Goal: Check status: Check status

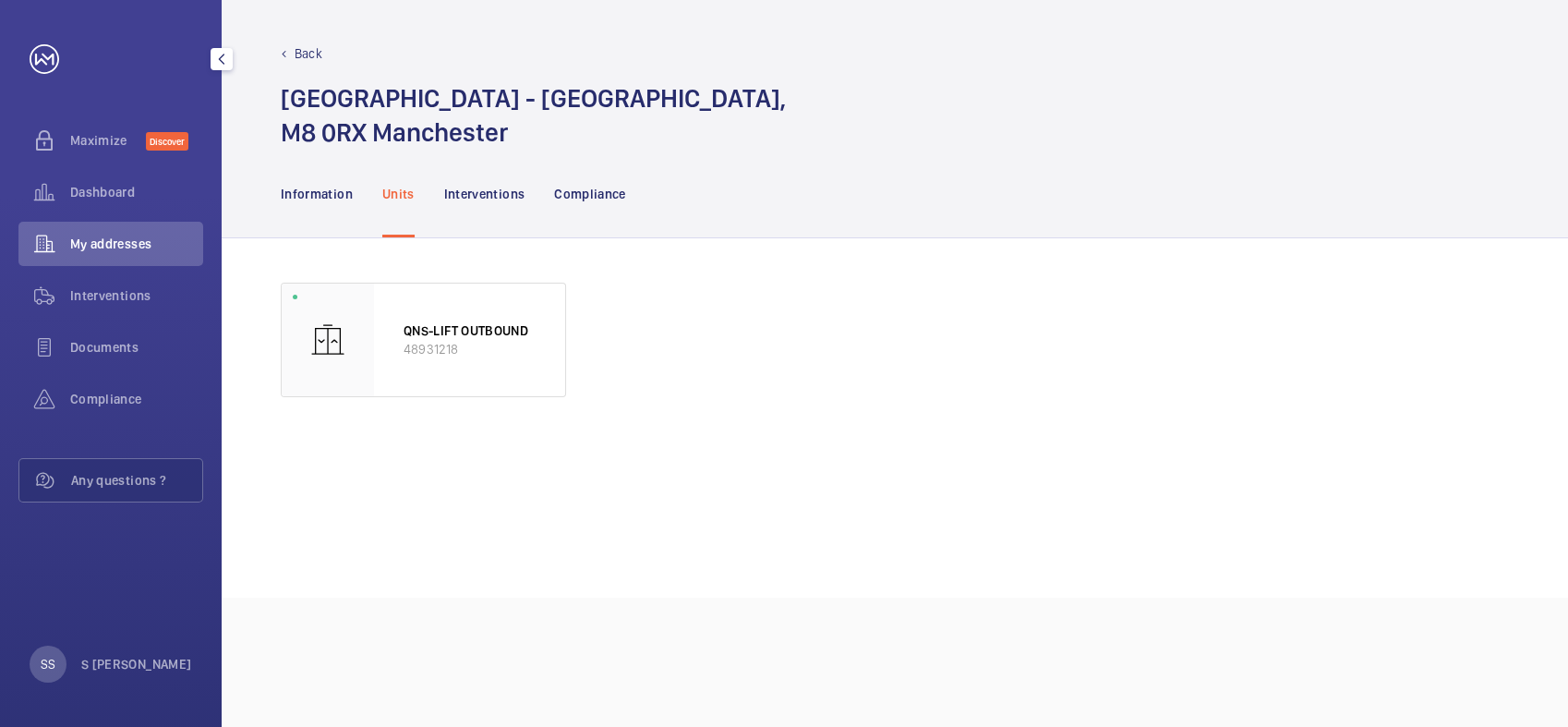
click at [108, 234] on span "My addresses" at bounding box center [136, 244] width 133 height 19
drag, startPoint x: 67, startPoint y: 188, endPoint x: 144, endPoint y: 233, distance: 89.2
click at [68, 190] on wm-front-icon-button at bounding box center [44, 192] width 52 height 44
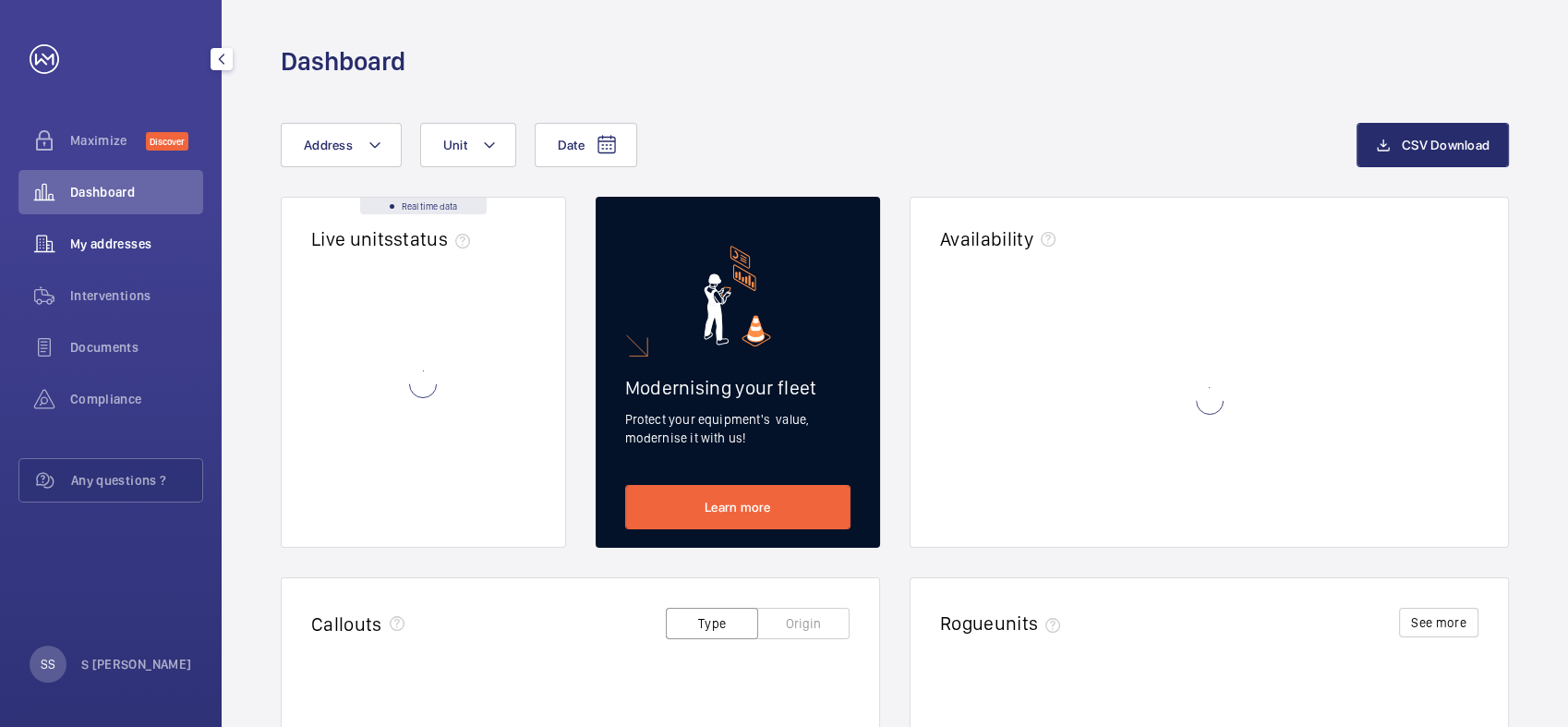
click at [117, 244] on span "My addresses" at bounding box center [136, 244] width 133 height 19
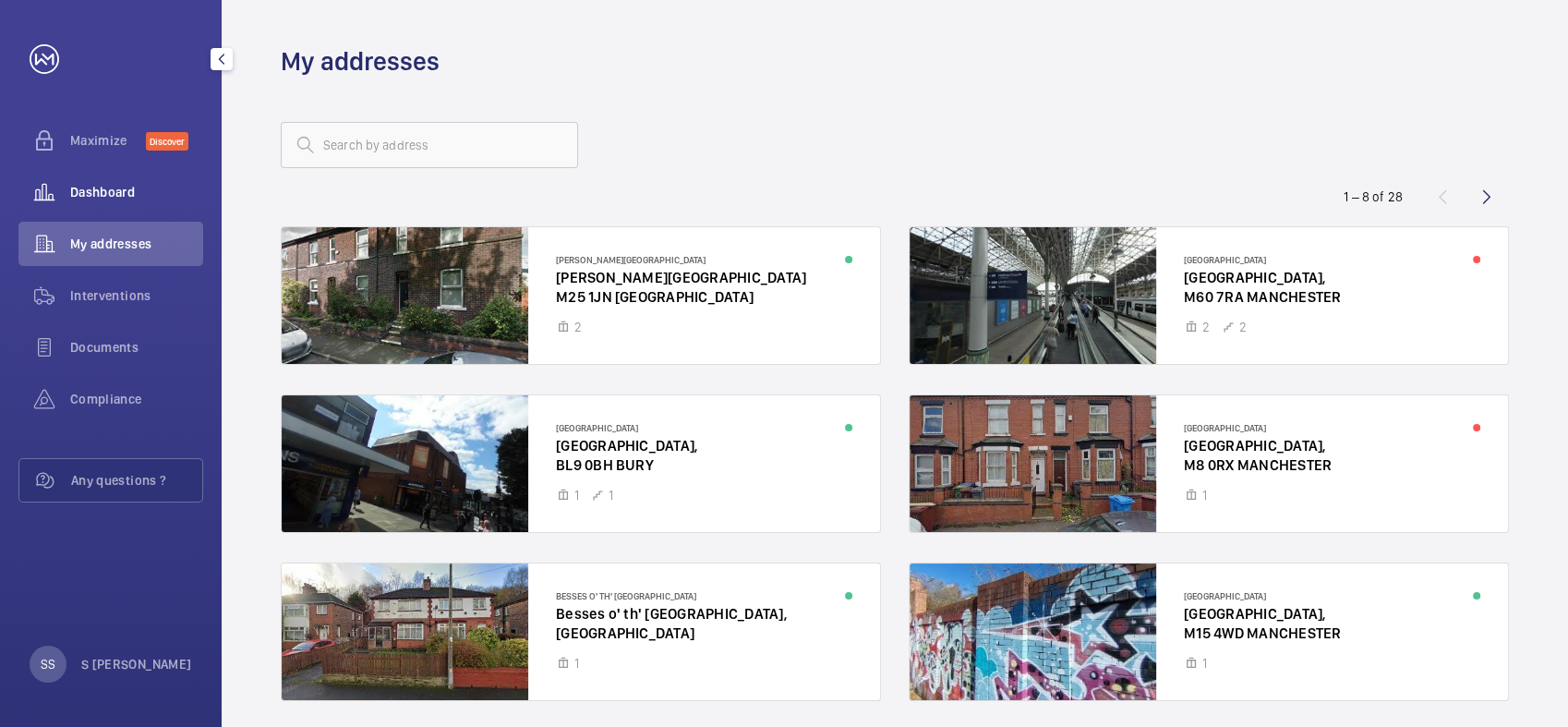
click at [102, 185] on span "Dashboard" at bounding box center [136, 192] width 133 height 19
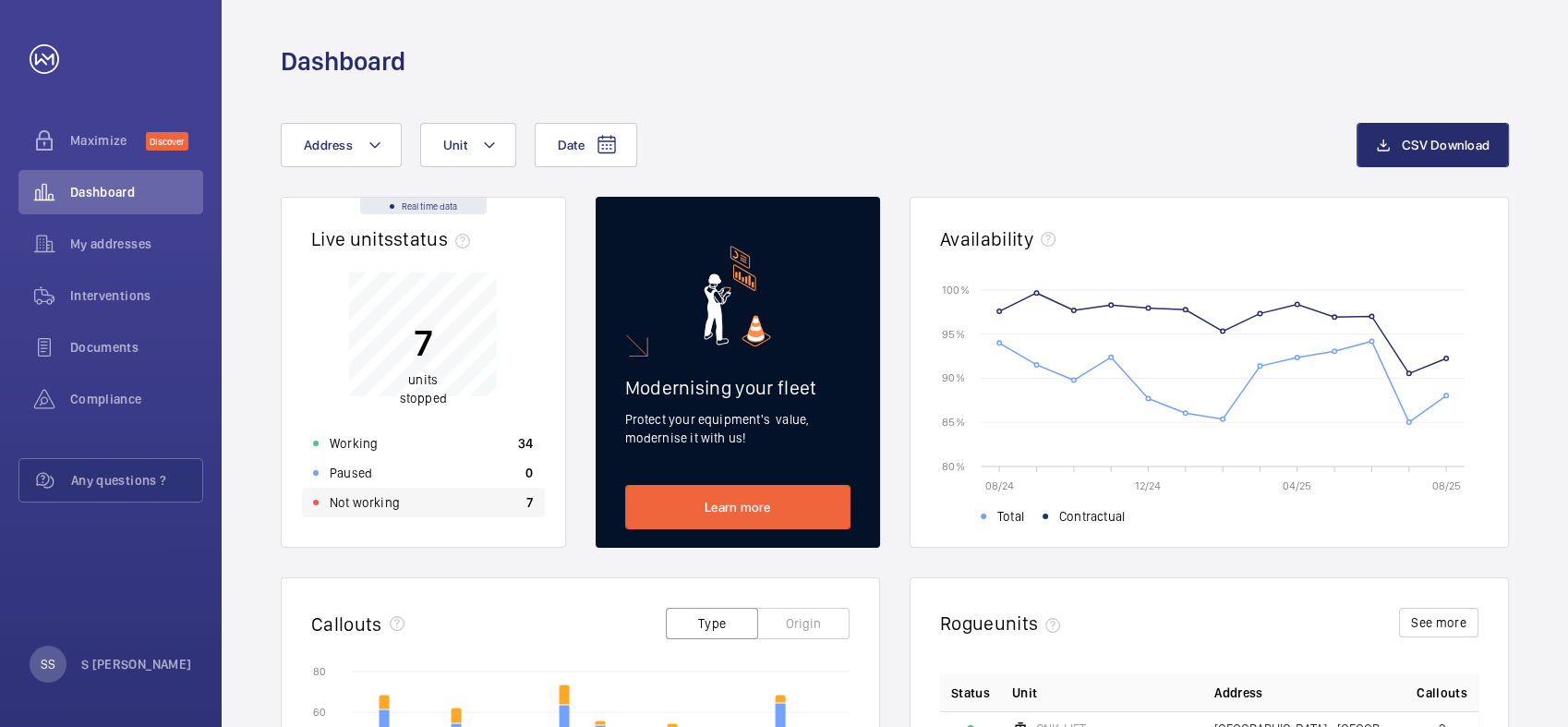
click at [369, 505] on p "Not working" at bounding box center [365, 503] width 70 height 19
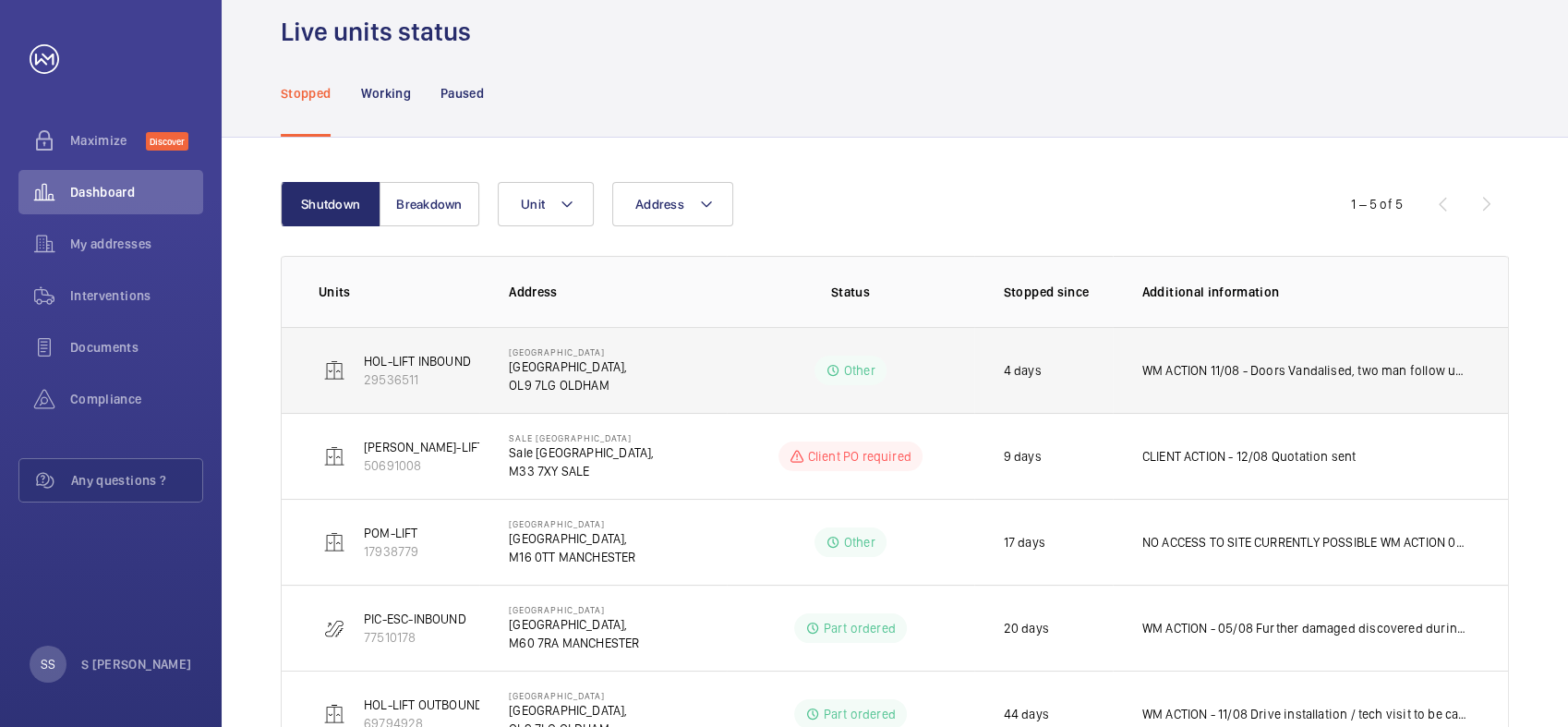
scroll to position [142, 0]
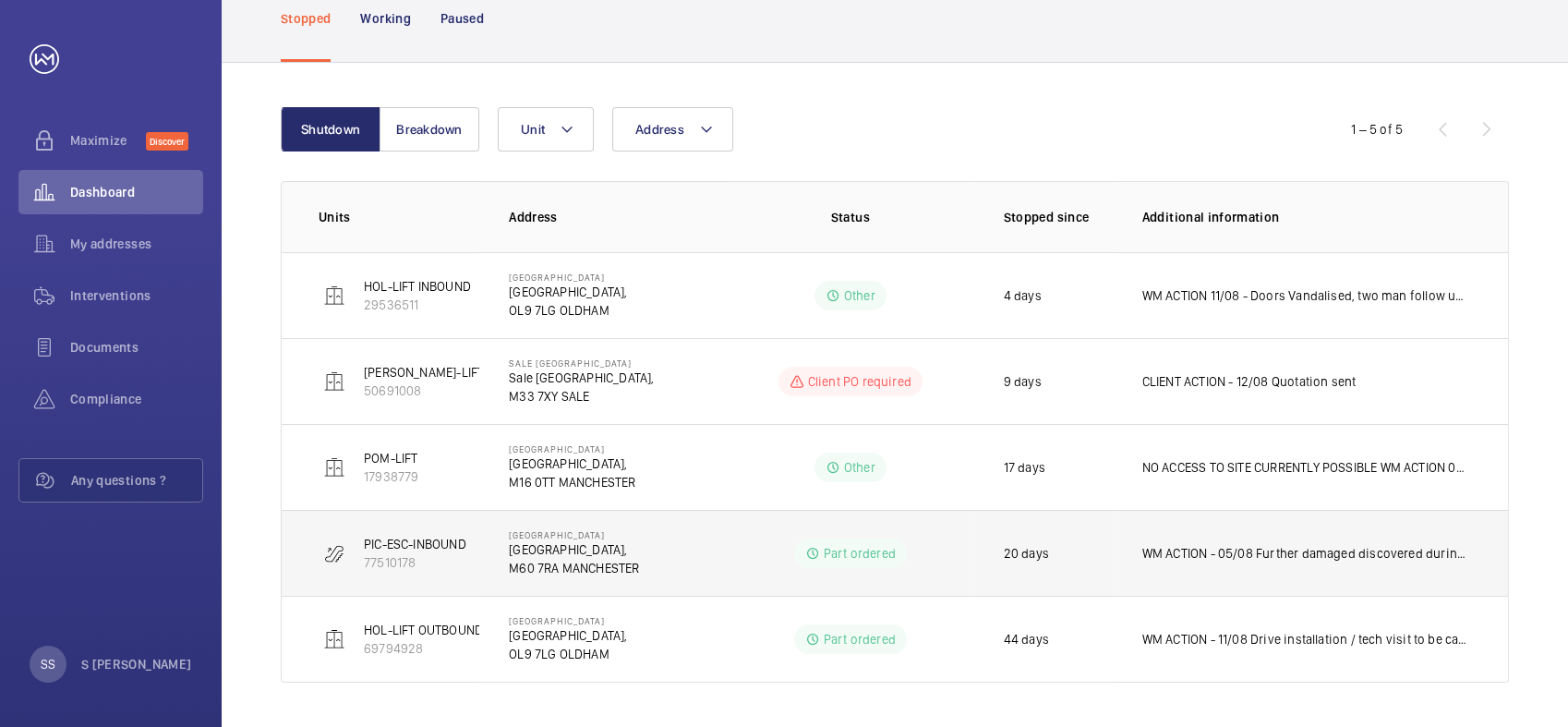
click at [445, 547] on p "PIC-ESC-INBOUND" at bounding box center [415, 545] width 102 height 19
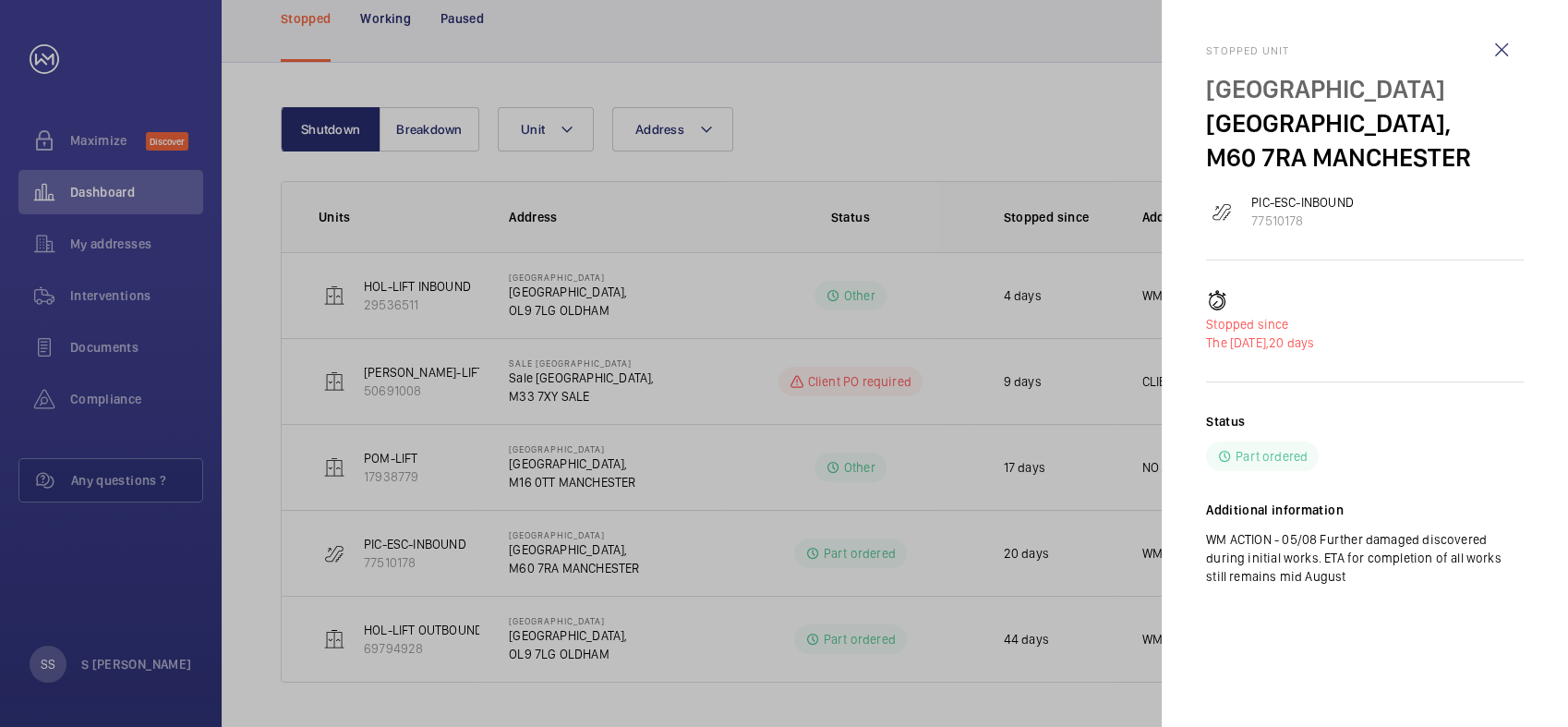
drag, startPoint x: 1338, startPoint y: 570, endPoint x: 1202, endPoint y: 532, distance: 141.2
click at [1202, 532] on mat-sidenav "Stopped unit [GEOGRAPHIC_DATA]-ESC-INBOUND 77510178 Stopped since The [DATE], 2…" at bounding box center [1365, 363] width 406 height 727
copy p "WM ACTION - 05/08 Further damaged discovered during initial works. ETA for comp…"
click at [1404, 155] on p "M60 7RA MANCHESTER" at bounding box center [1365, 157] width 318 height 34
drag, startPoint x: 1307, startPoint y: 128, endPoint x: 1160, endPoint y: 134, distance: 147.1
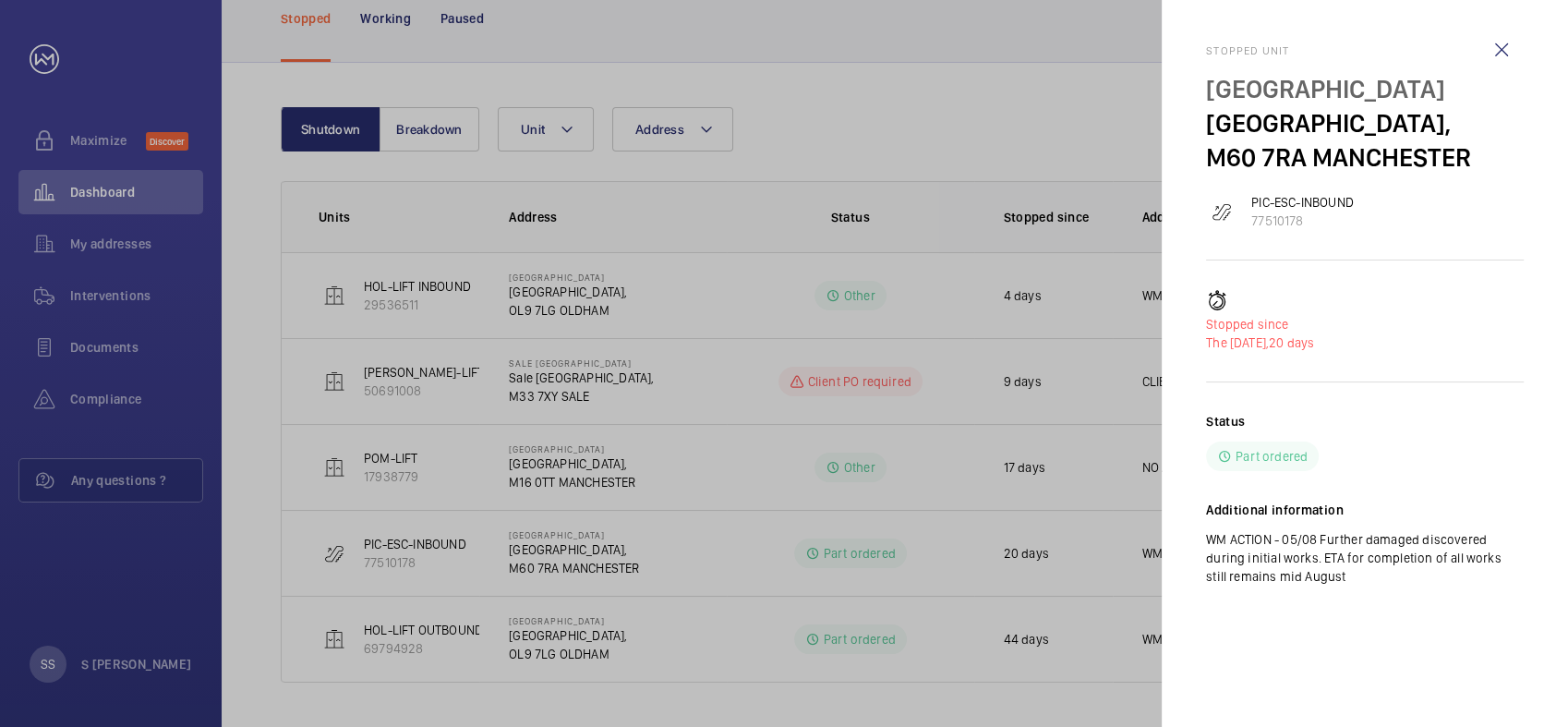
click at [1307, 126] on p "[GEOGRAPHIC_DATA]," at bounding box center [1365, 123] width 318 height 34
click at [913, 130] on div at bounding box center [784, 363] width 1568 height 727
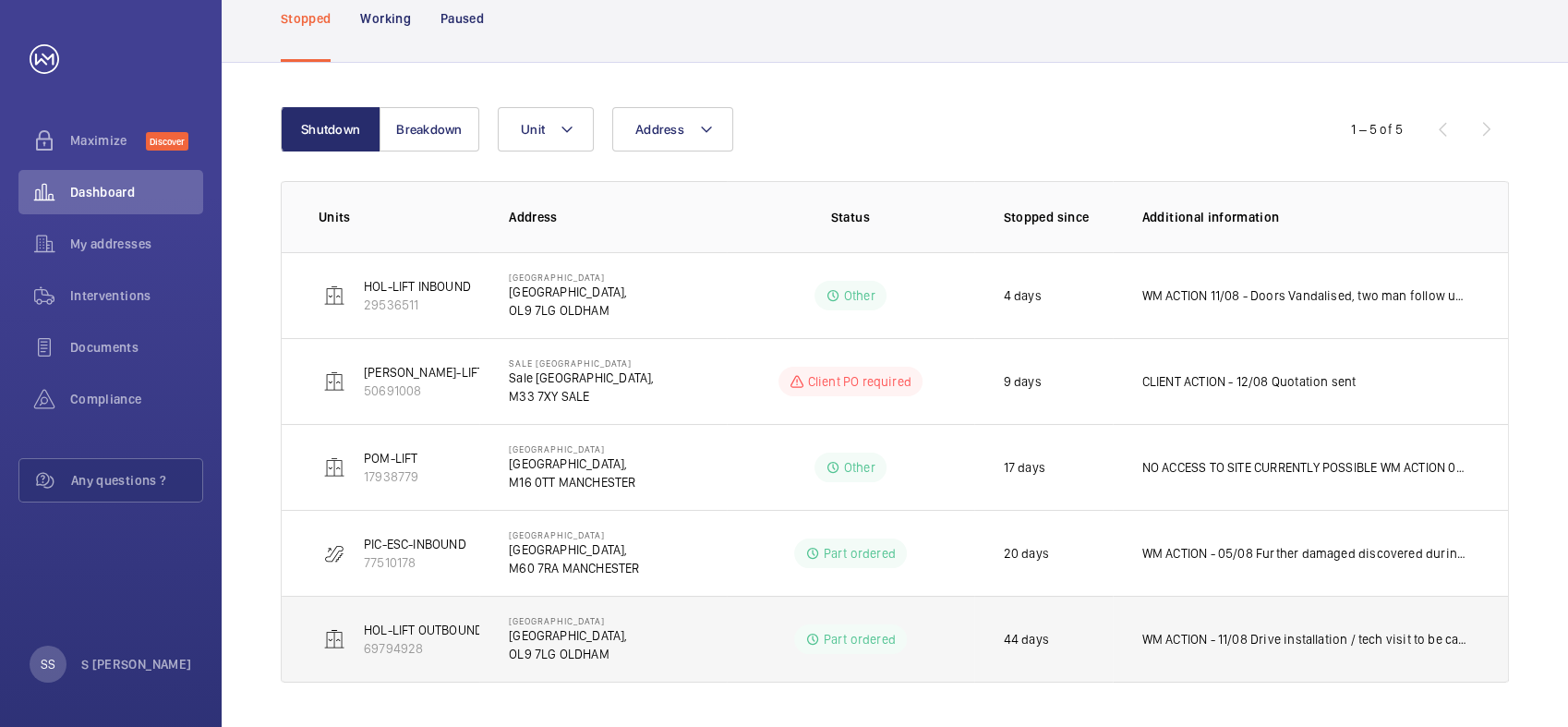
click at [1217, 632] on p "WM ACTION - 11/08 Drive installation / tech visit to be carried out by end of t…" at bounding box center [1307, 639] width 329 height 19
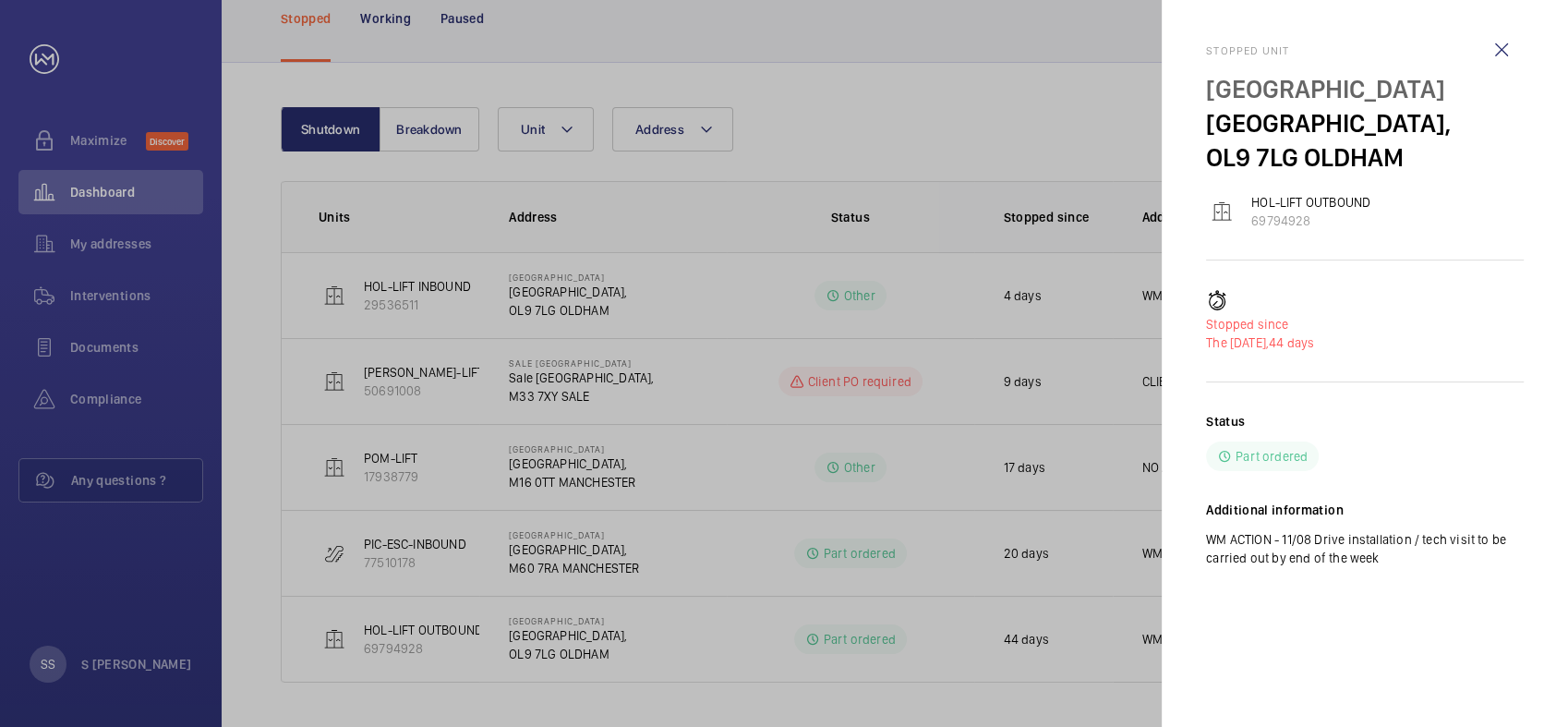
click at [1011, 685] on div at bounding box center [784, 363] width 1568 height 727
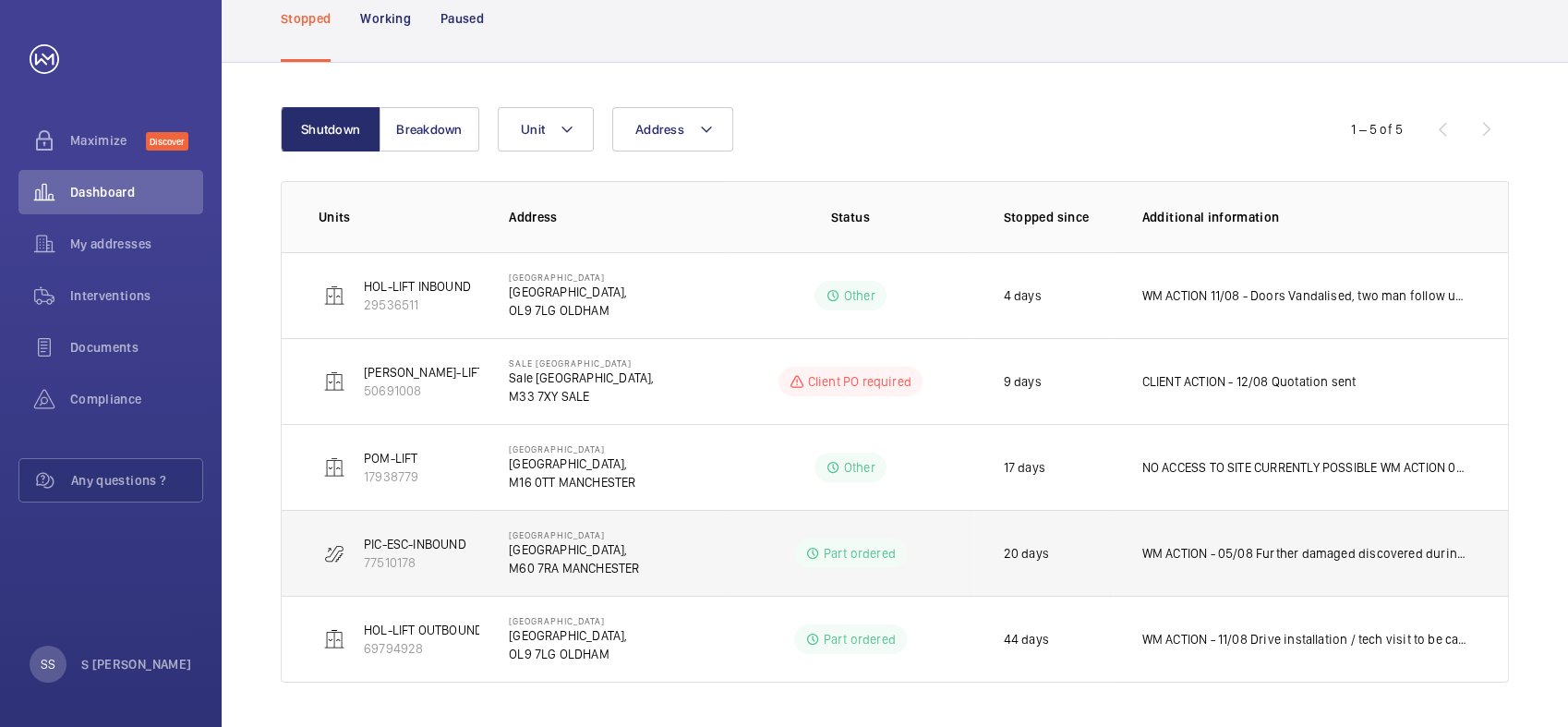
click at [1184, 559] on p "WM ACTION - 05/08 Further damaged discovered during initial works. ETA for comp…" at bounding box center [1307, 553] width 329 height 19
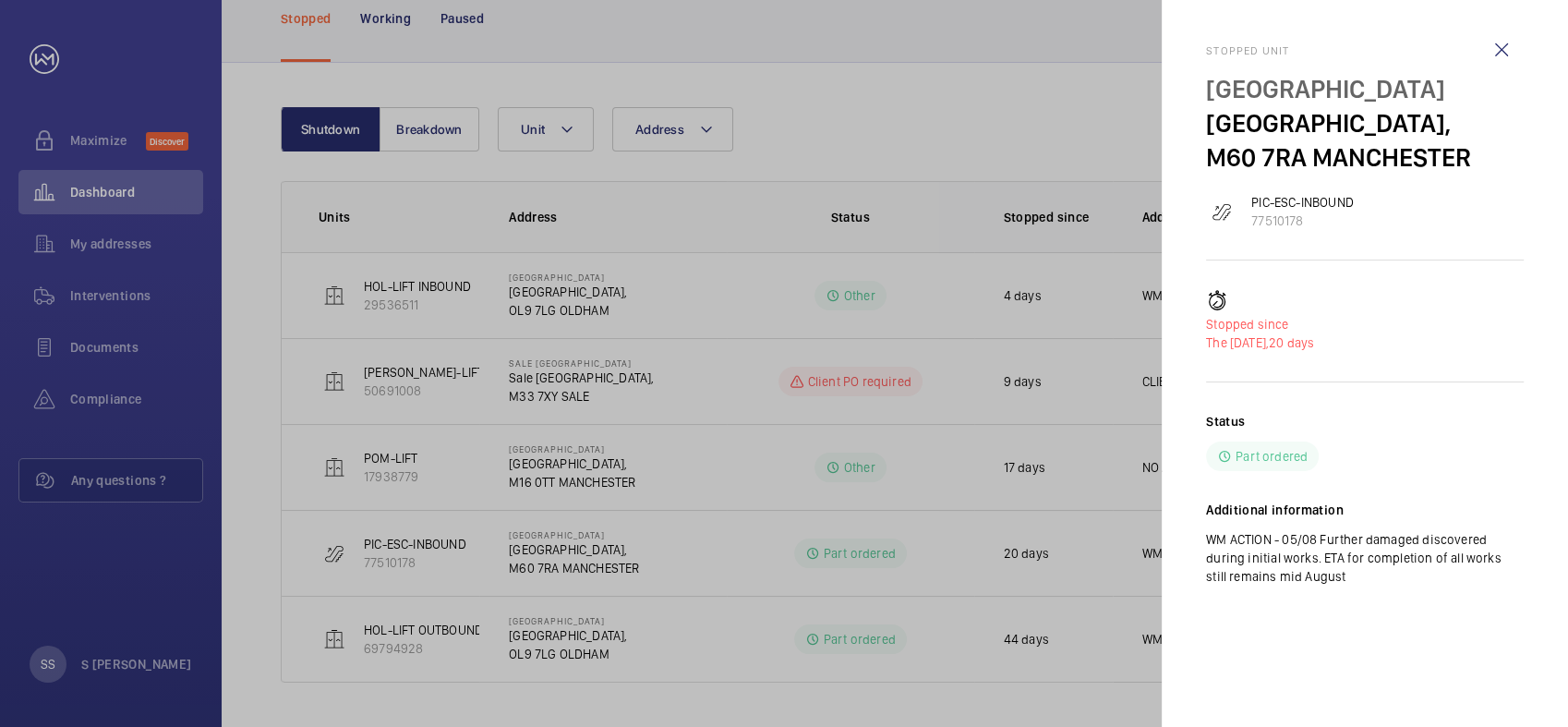
click at [766, 662] on div at bounding box center [784, 363] width 1568 height 727
